Goal: Information Seeking & Learning: Find specific fact

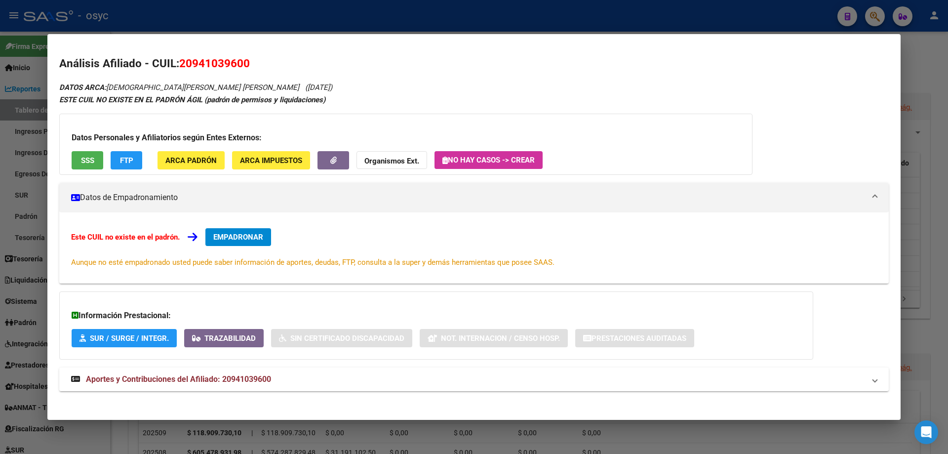
drag, startPoint x: 389, startPoint y: 25, endPoint x: 762, endPoint y: 15, distance: 372.8
click at [392, 25] on div at bounding box center [474, 227] width 948 height 454
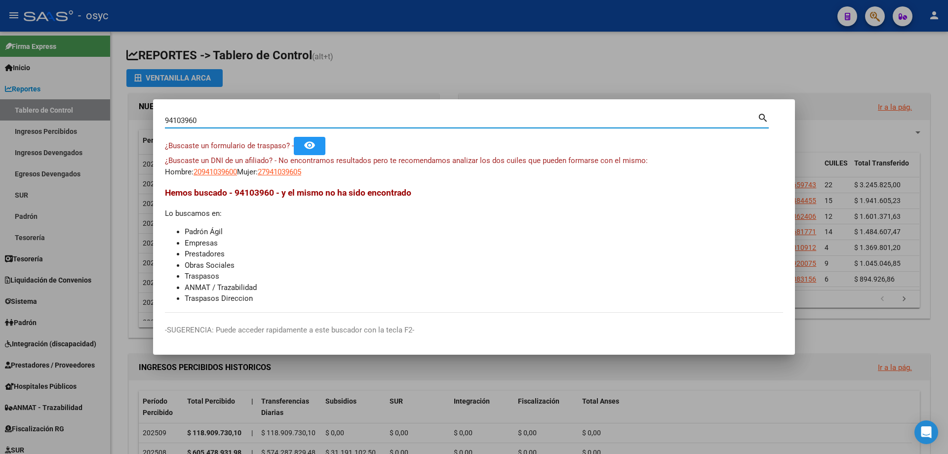
drag, startPoint x: 579, startPoint y: 118, endPoint x: 0, endPoint y: 85, distance: 579.9
click at [0, 83] on div "94103960 Buscar (apellido, dni, cuil, nro traspaso, cuit, obra social) search ¿…" at bounding box center [474, 227] width 948 height 454
click at [261, 123] on input "Buscar (apellido, dni, [PERSON_NAME], [PERSON_NAME], cuit, obra social)" at bounding box center [461, 120] width 592 height 9
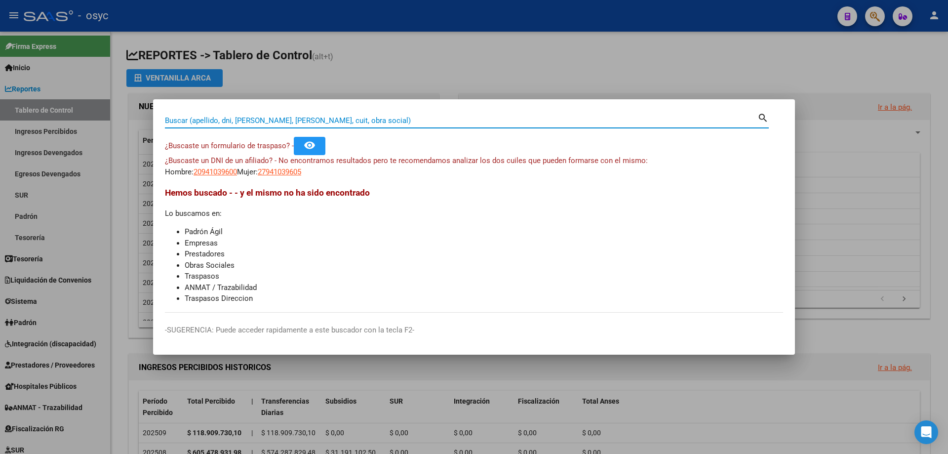
click at [246, 122] on input "Buscar (apellido, dni, [PERSON_NAME], [PERSON_NAME], cuit, obra social)" at bounding box center [461, 120] width 592 height 9
type input "24740164"
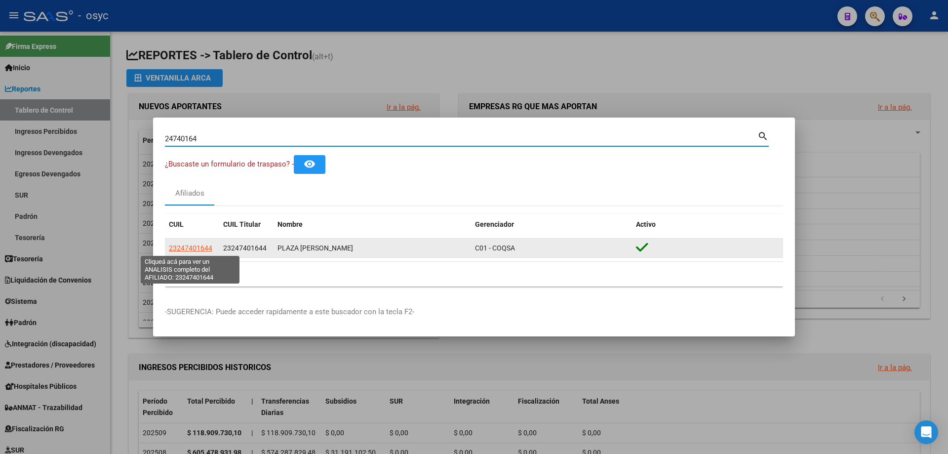
click at [193, 250] on span "23247401644" at bounding box center [190, 248] width 43 height 8
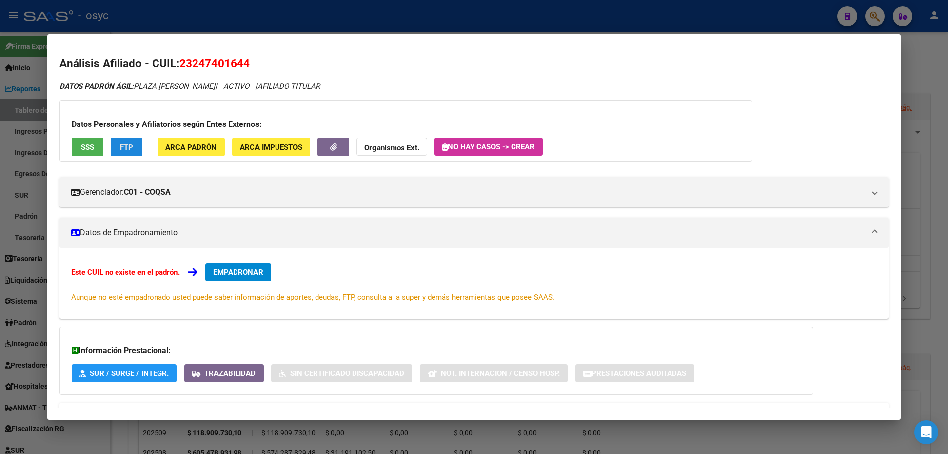
click at [129, 149] on span "FTP" at bounding box center [126, 147] width 13 height 9
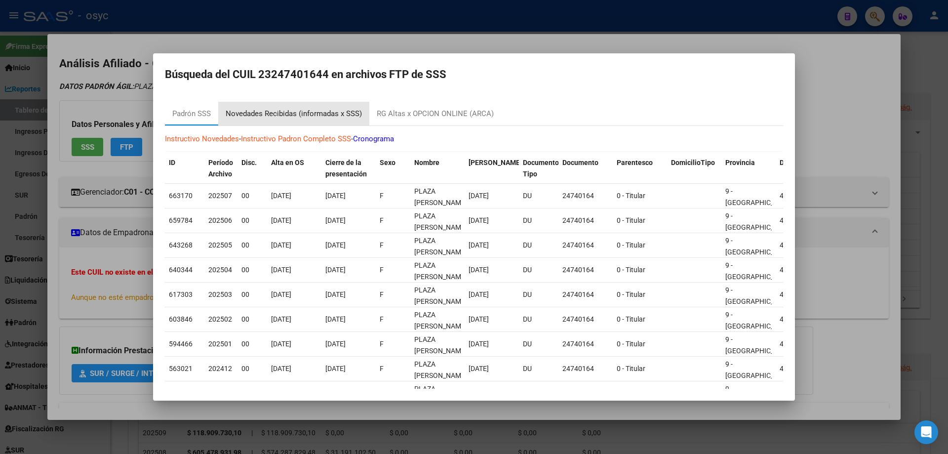
click at [264, 120] on div "Novedades Recibidas (informadas x SSS)" at bounding box center [293, 114] width 151 height 24
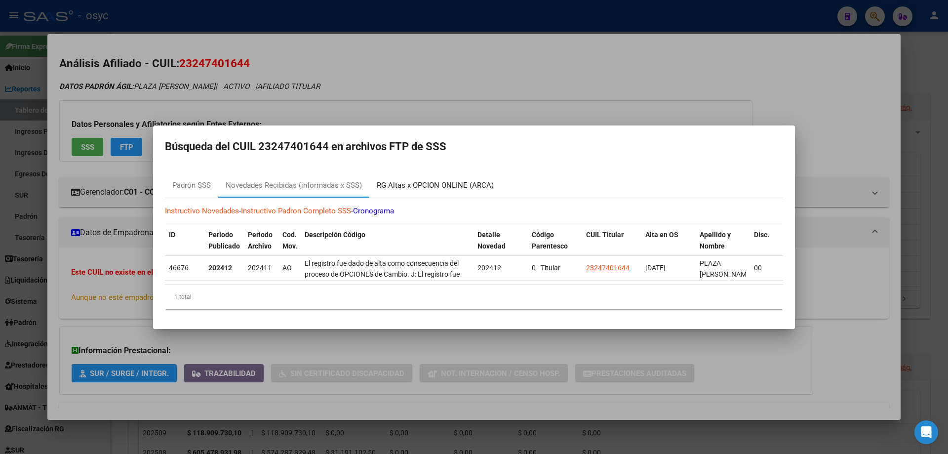
click at [421, 174] on div "RG Altas x OPCION ONLINE (ARCA)" at bounding box center [435, 186] width 132 height 24
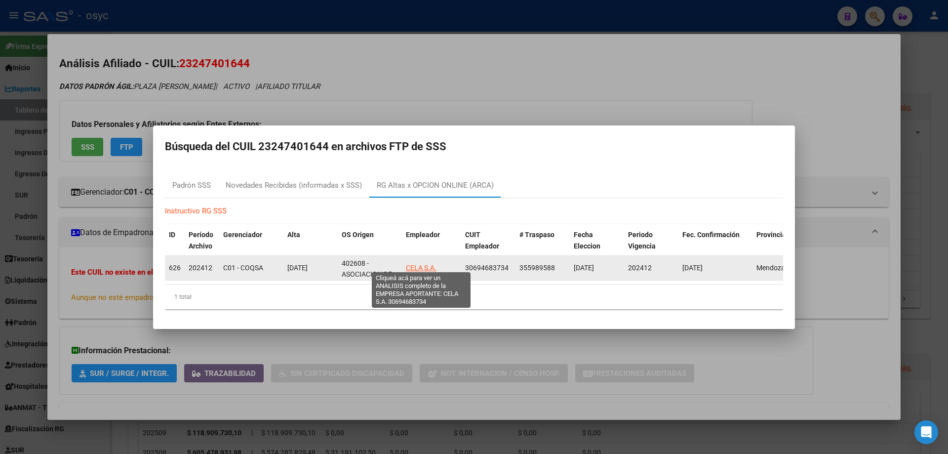
click at [418, 264] on span "CELA S.A." at bounding box center [421, 268] width 31 height 8
type textarea "30694683734"
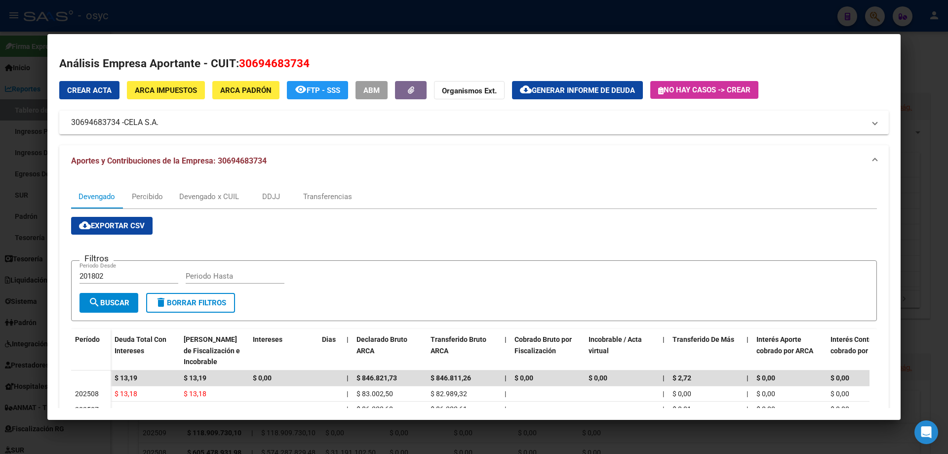
click at [93, 21] on div at bounding box center [474, 227] width 948 height 454
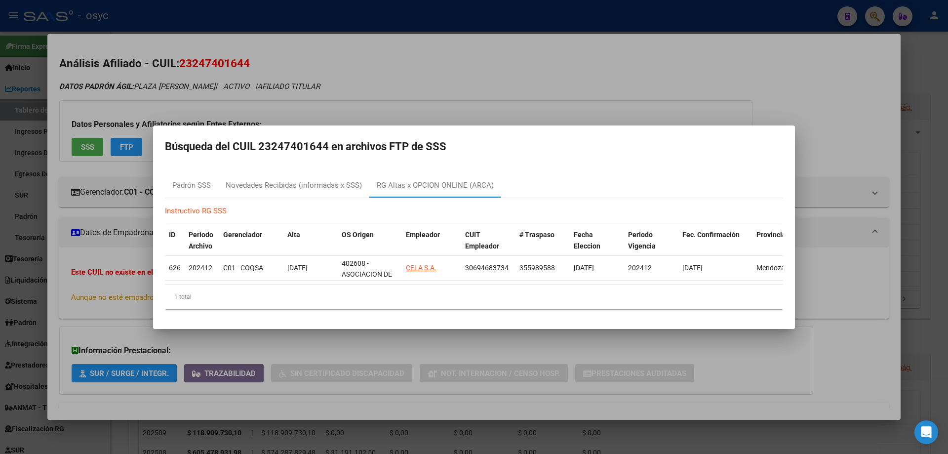
click at [340, 53] on div at bounding box center [474, 227] width 948 height 454
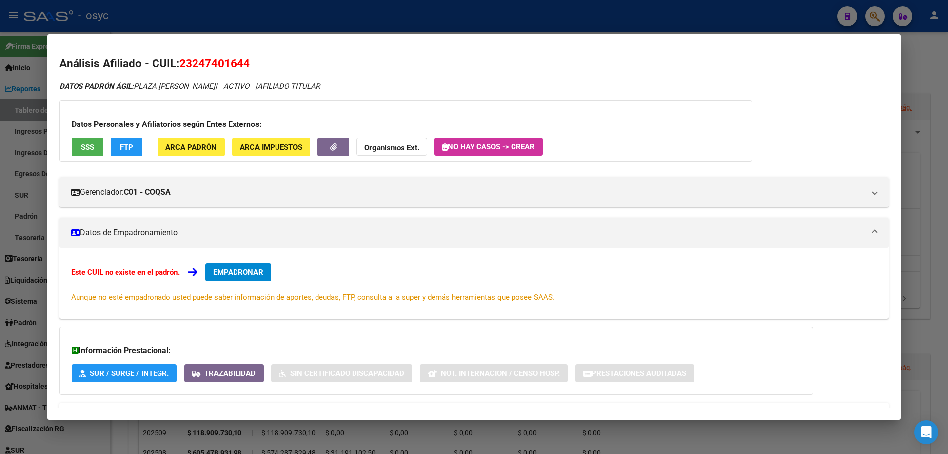
drag, startPoint x: 195, startPoint y: 61, endPoint x: 241, endPoint y: 65, distance: 46.1
click at [241, 65] on span "23247401644" at bounding box center [214, 63] width 71 height 13
copy span "24740164"
drag, startPoint x: 135, startPoint y: 84, endPoint x: 220, endPoint y: 81, distance: 84.9
click at [220, 81] on div "DATOS PADRÓN ÁGIL: PLAZA [PERSON_NAME] | ACTIVO | AFILIADO TITULAR" at bounding box center [473, 86] width 829 height 11
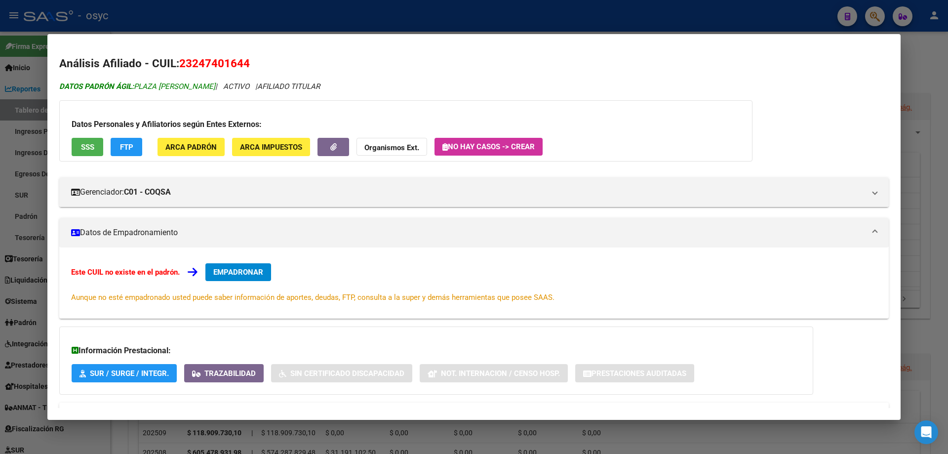
copy span "PLAZA [PERSON_NAME]"
drag, startPoint x: 180, startPoint y: 57, endPoint x: 251, endPoint y: 59, distance: 70.6
click at [251, 59] on h2 "Análisis Afiliado - CUIL: 23247401644" at bounding box center [473, 63] width 829 height 17
copy span "23247401644"
